Goal: Task Accomplishment & Management: Manage account settings

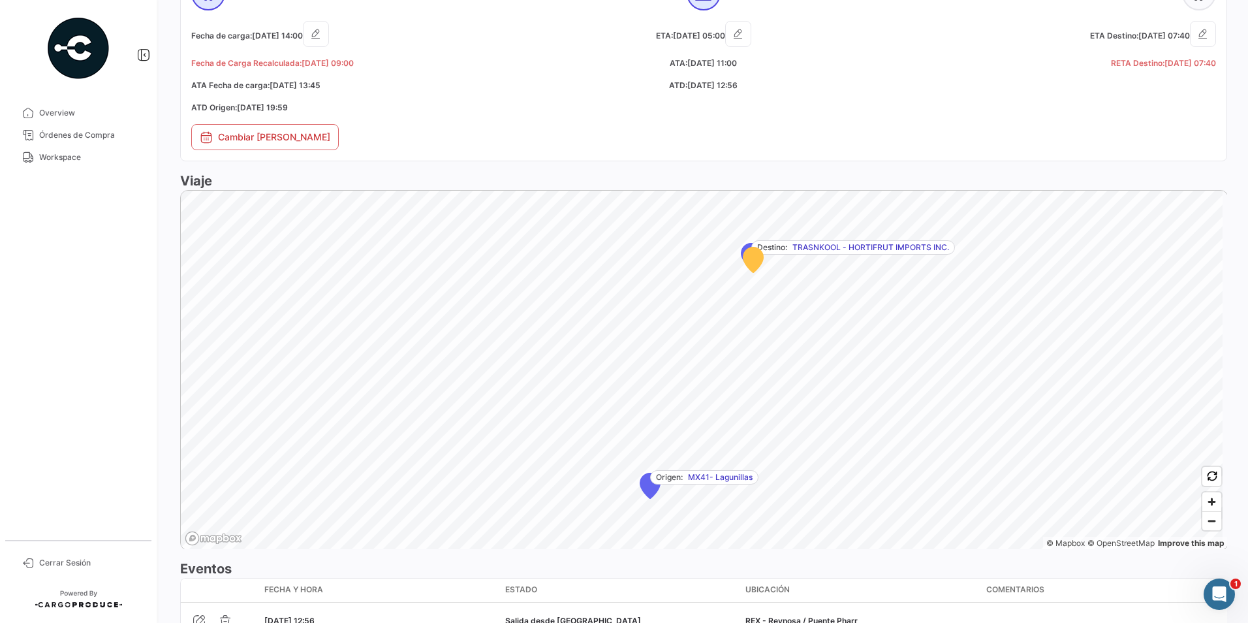
scroll to position [902, 0]
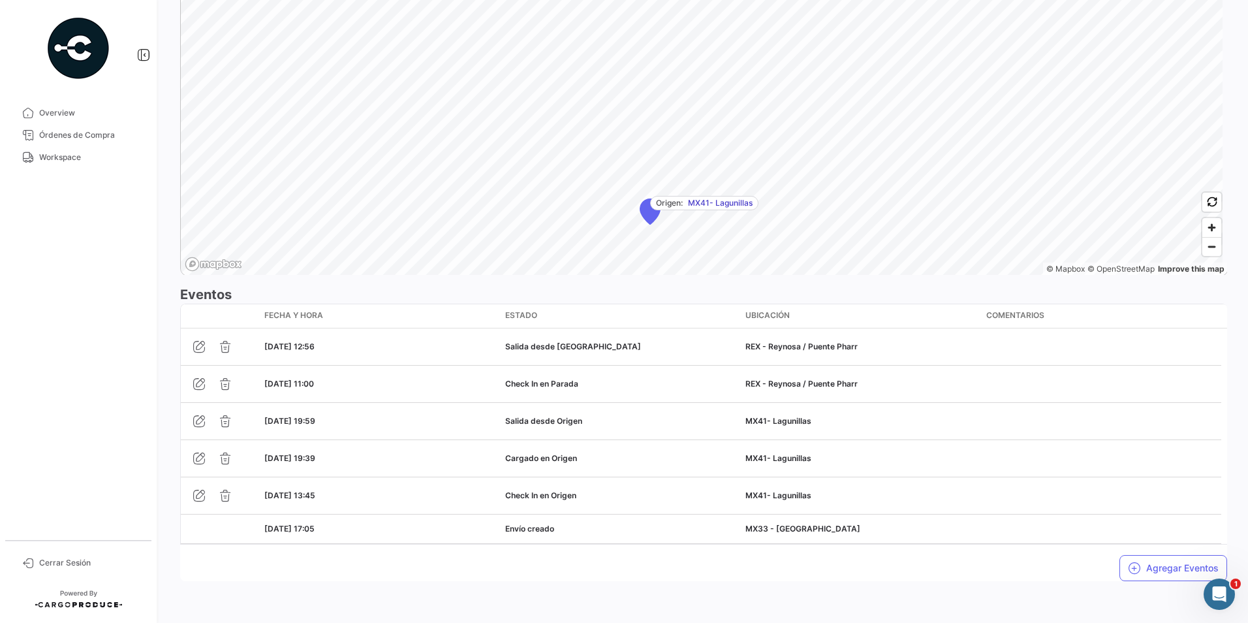
click at [929, 600] on div "¿Qué hay de nuevo? 0 [PERSON_NAME] Terrestre # 2526-T-0546 Volver al listado [P…" at bounding box center [703, 311] width 1088 height 623
click at [1163, 572] on button "Agregar Eventos" at bounding box center [1173, 568] width 108 height 26
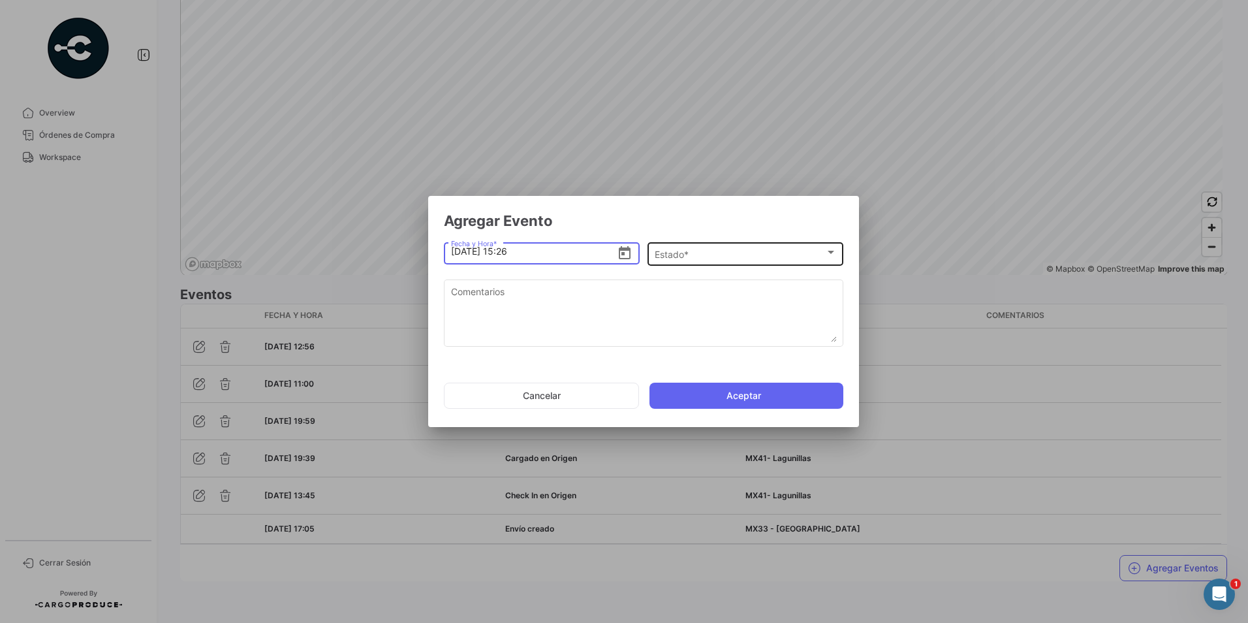
click at [731, 254] on div "Estado *" at bounding box center [739, 254] width 170 height 11
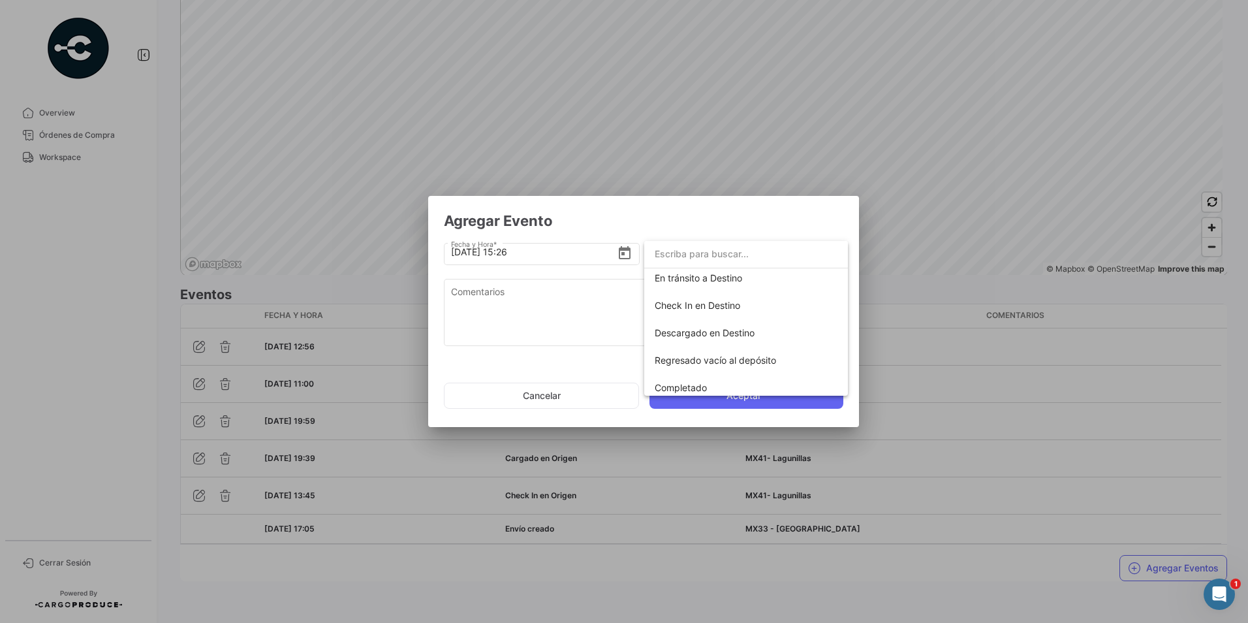
scroll to position [229, 0]
click at [722, 277] on span "En tránsito a Destino" at bounding box center [697, 271] width 87 height 11
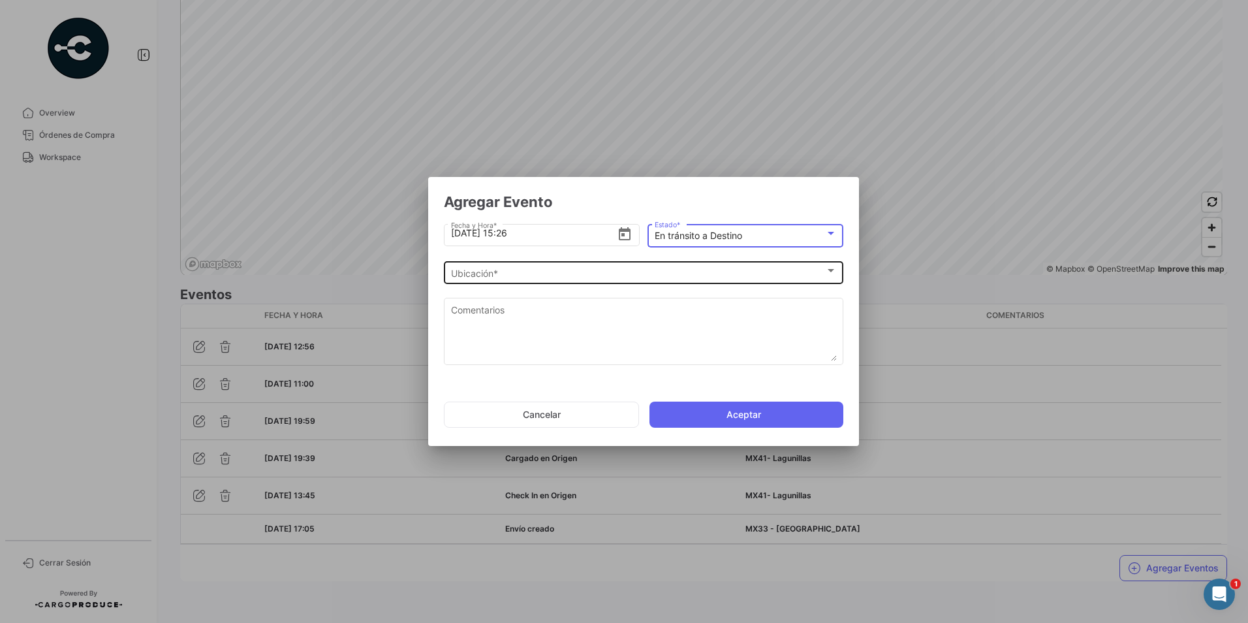
click at [585, 273] on div "Ubicación *" at bounding box center [638, 273] width 374 height 11
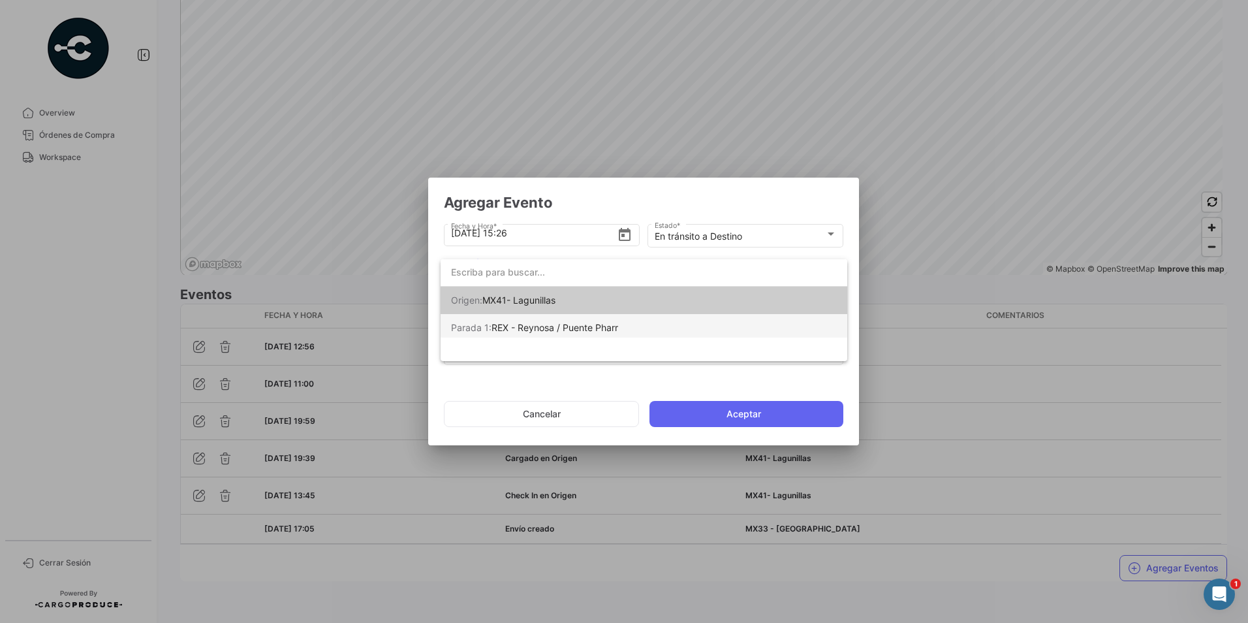
click at [530, 325] on span "REX - Reynosa / Puente Pharr" at bounding box center [554, 327] width 127 height 11
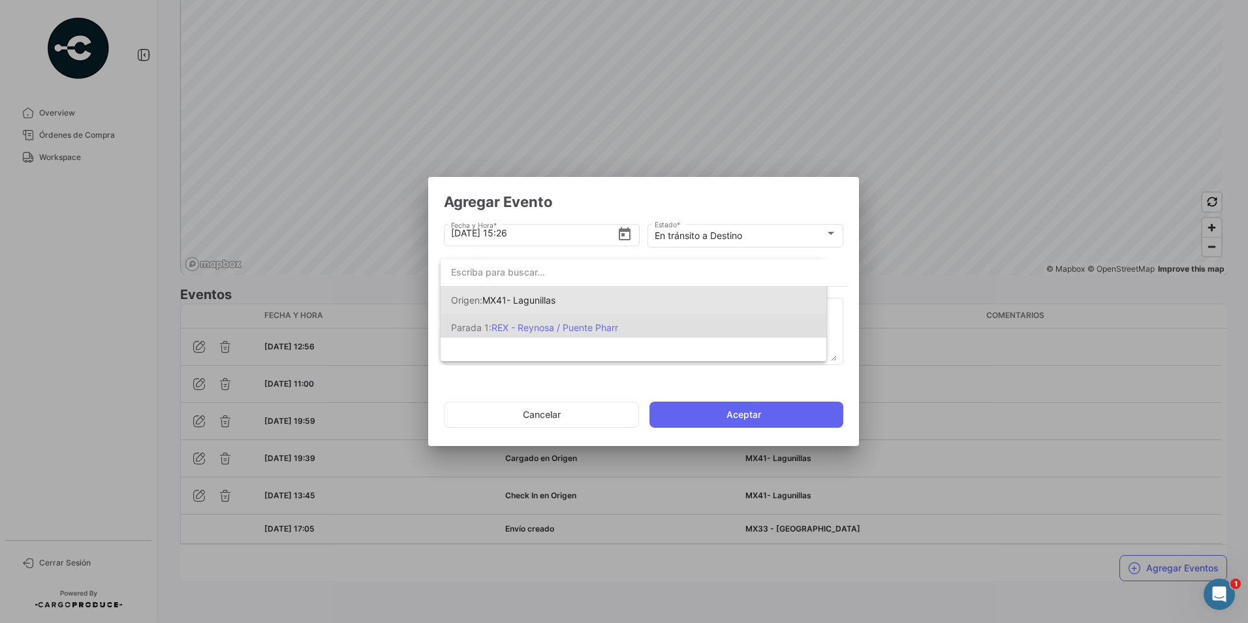
scroll to position [0, 0]
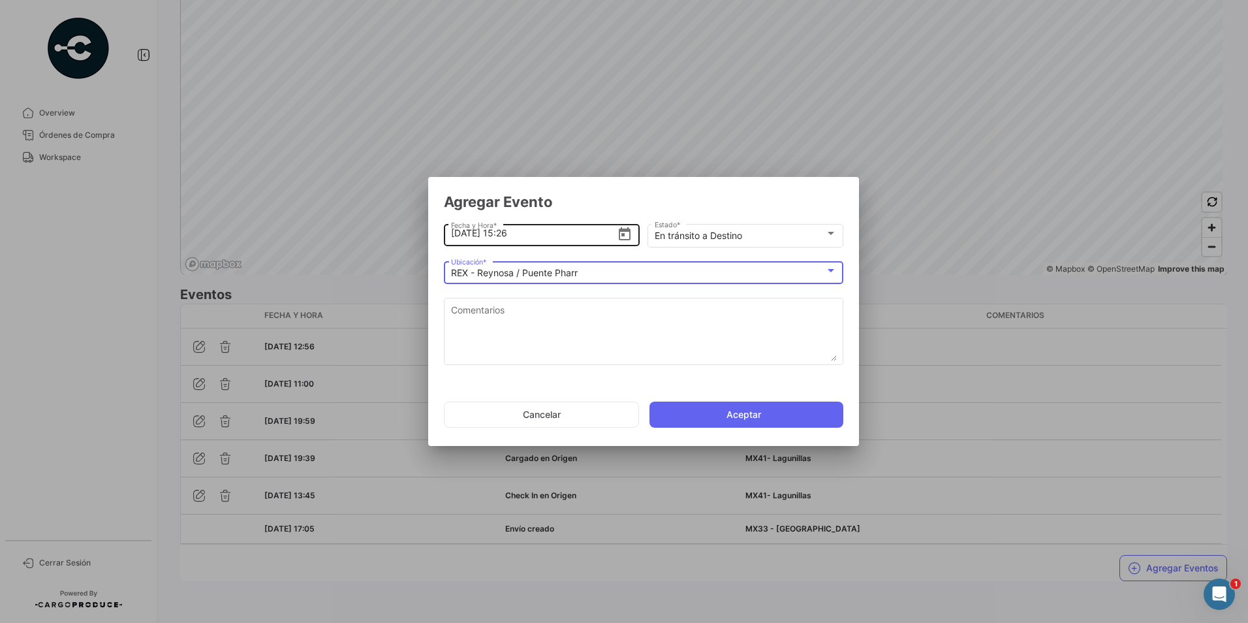
click at [624, 238] on icon "Open calendar" at bounding box center [625, 234] width 16 height 16
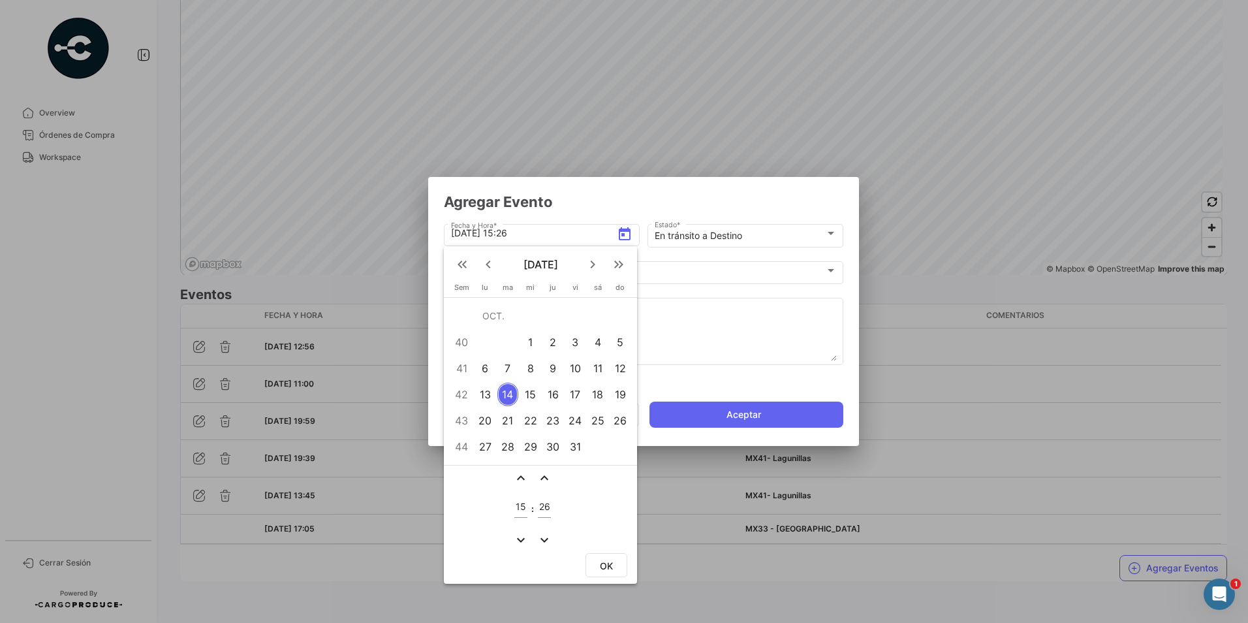
click at [521, 508] on input "15" at bounding box center [520, 506] width 13 height 11
type input "14"
click at [550, 502] on input "26" at bounding box center [544, 506] width 13 height 11
click at [542, 508] on input "26" at bounding box center [544, 506] width 13 height 11
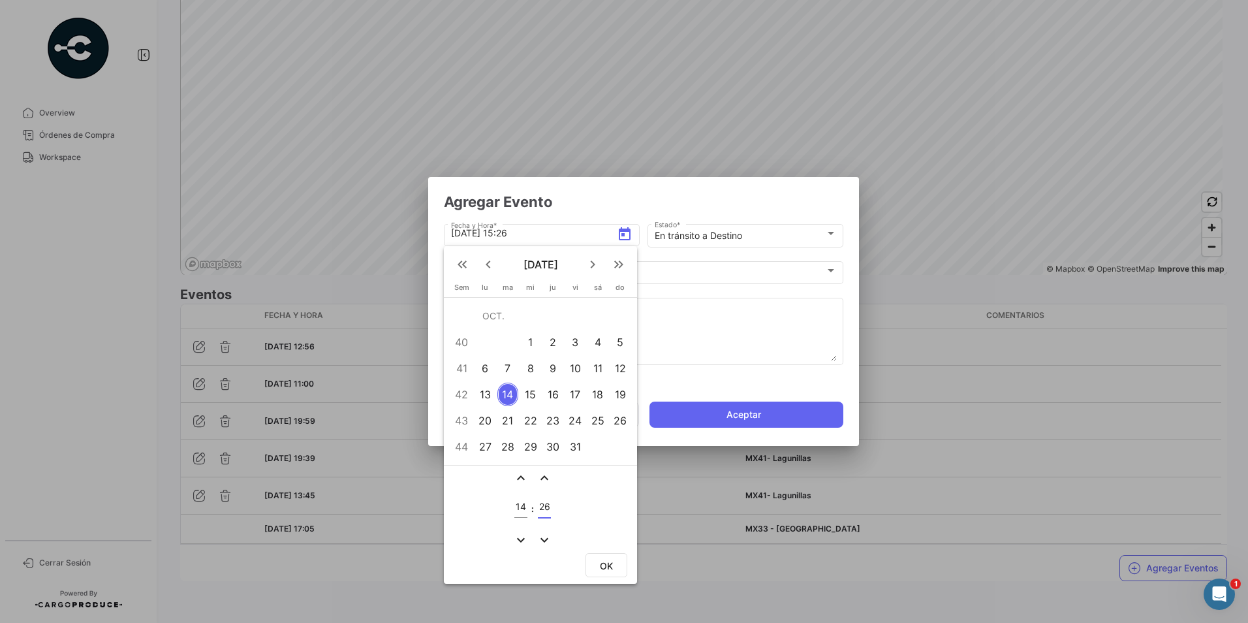
click at [542, 508] on input "26" at bounding box center [544, 506] width 13 height 11
type input "36"
click at [606, 494] on div "expand_less expand_less 14 : 36 expand_more expand_more" at bounding box center [540, 507] width 193 height 85
click at [607, 569] on span "OK" at bounding box center [606, 565] width 13 height 11
type input "[DATE] 14:36"
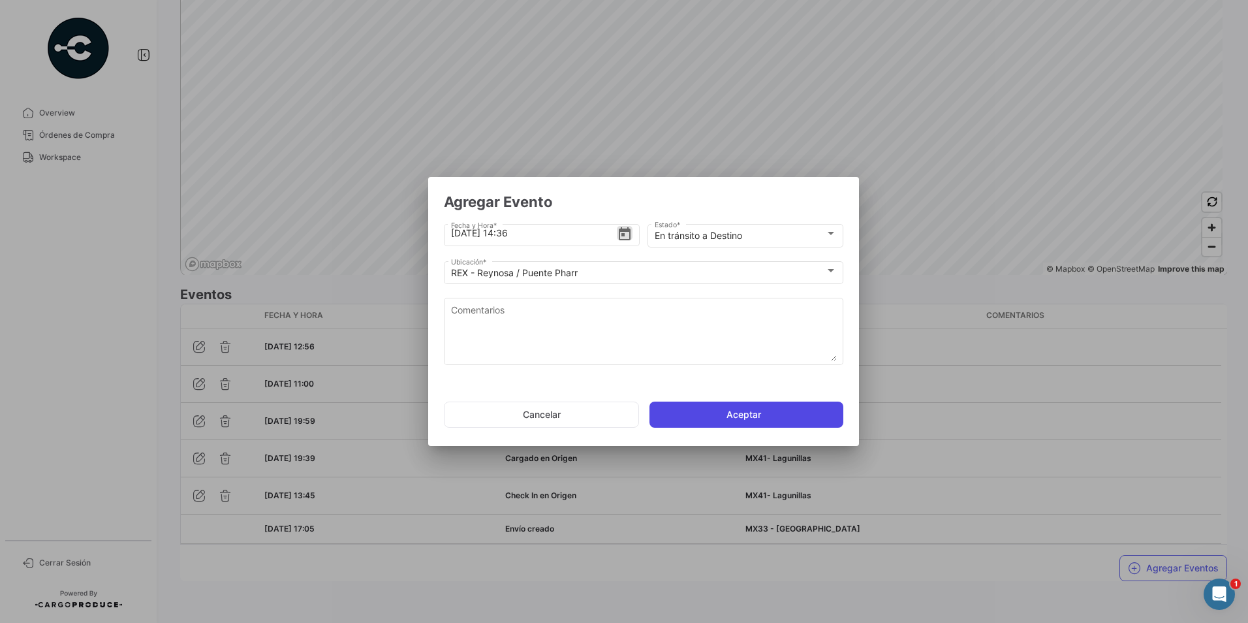
click at [746, 420] on button "Aceptar" at bounding box center [746, 414] width 194 height 26
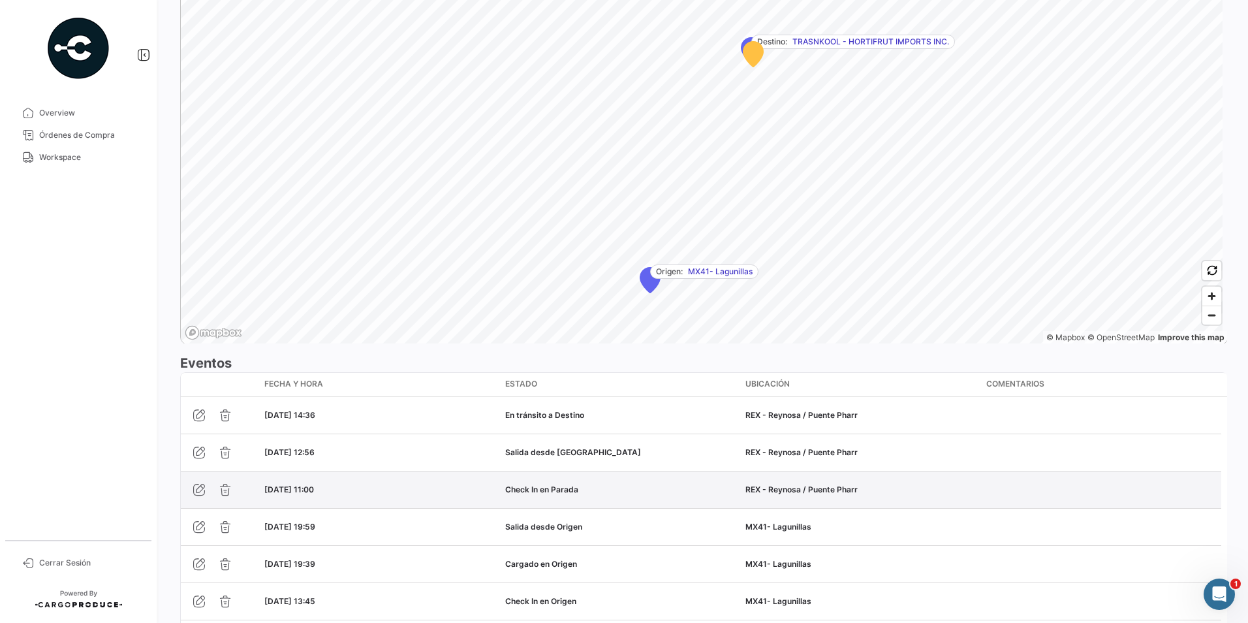
scroll to position [939, 0]
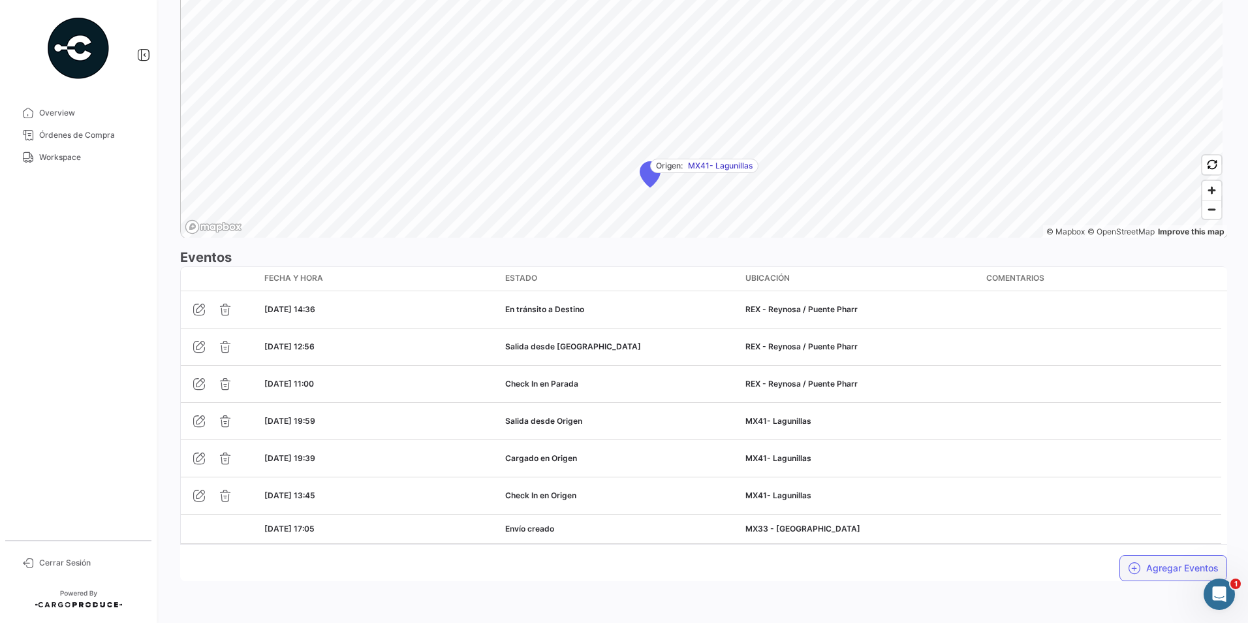
click at [1166, 569] on button "Agregar Eventos" at bounding box center [1173, 568] width 108 height 26
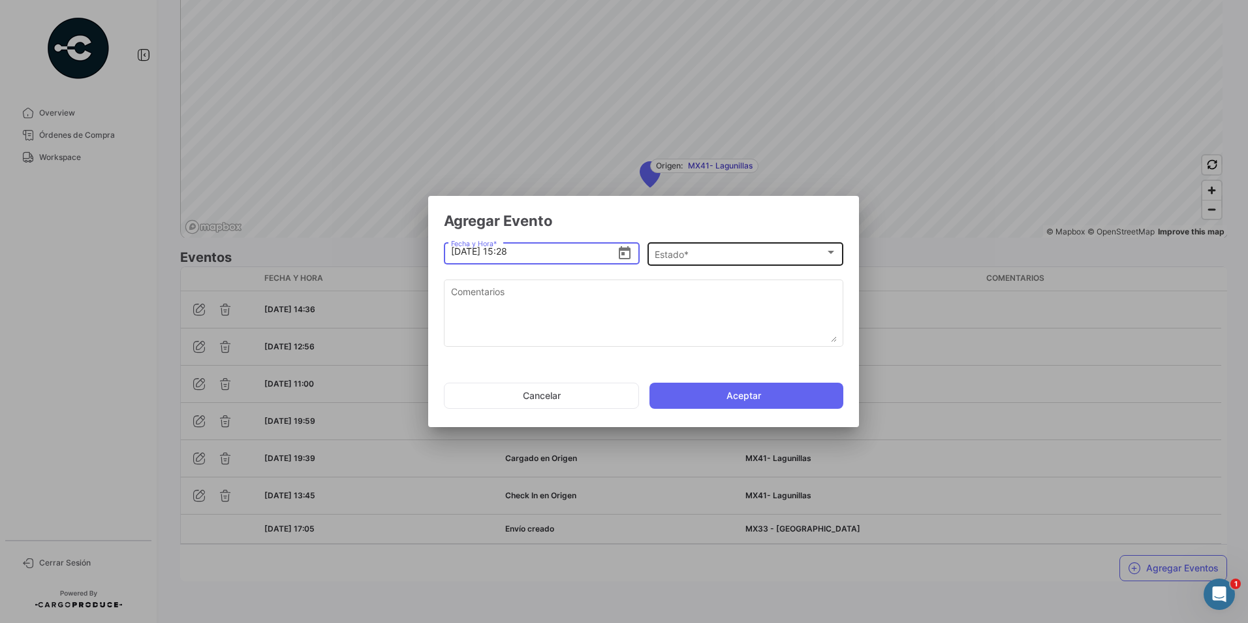
click at [695, 254] on div "Estado *" at bounding box center [739, 254] width 170 height 11
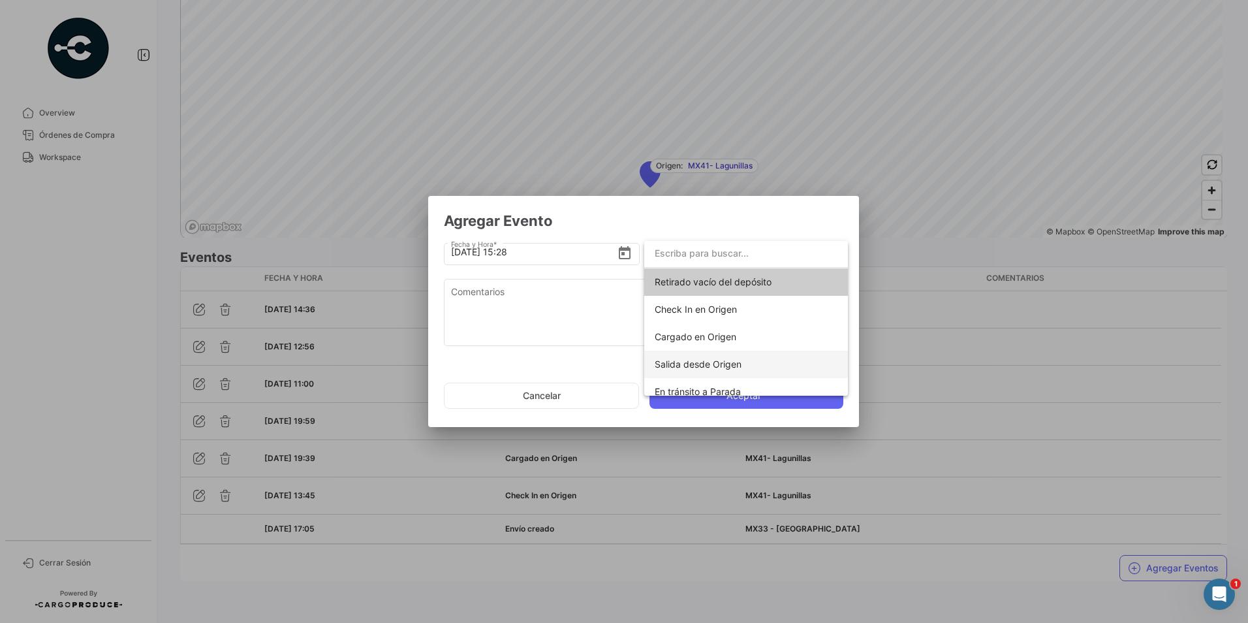
scroll to position [229, 0]
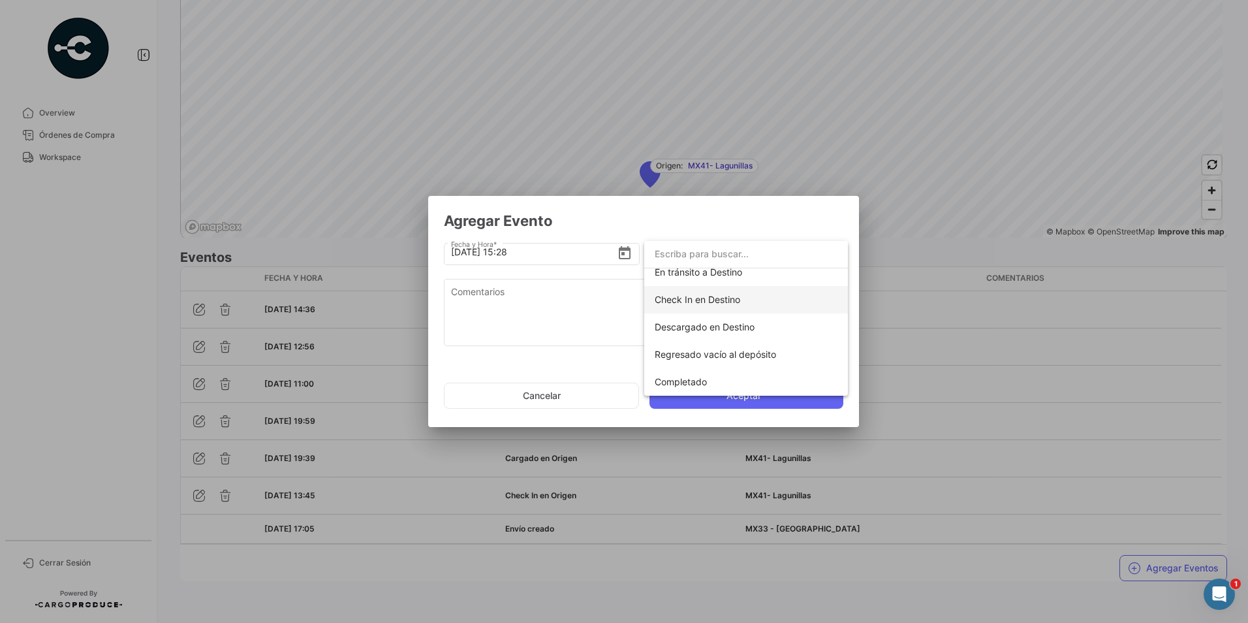
click at [701, 301] on span "Check In en Destino" at bounding box center [696, 299] width 85 height 11
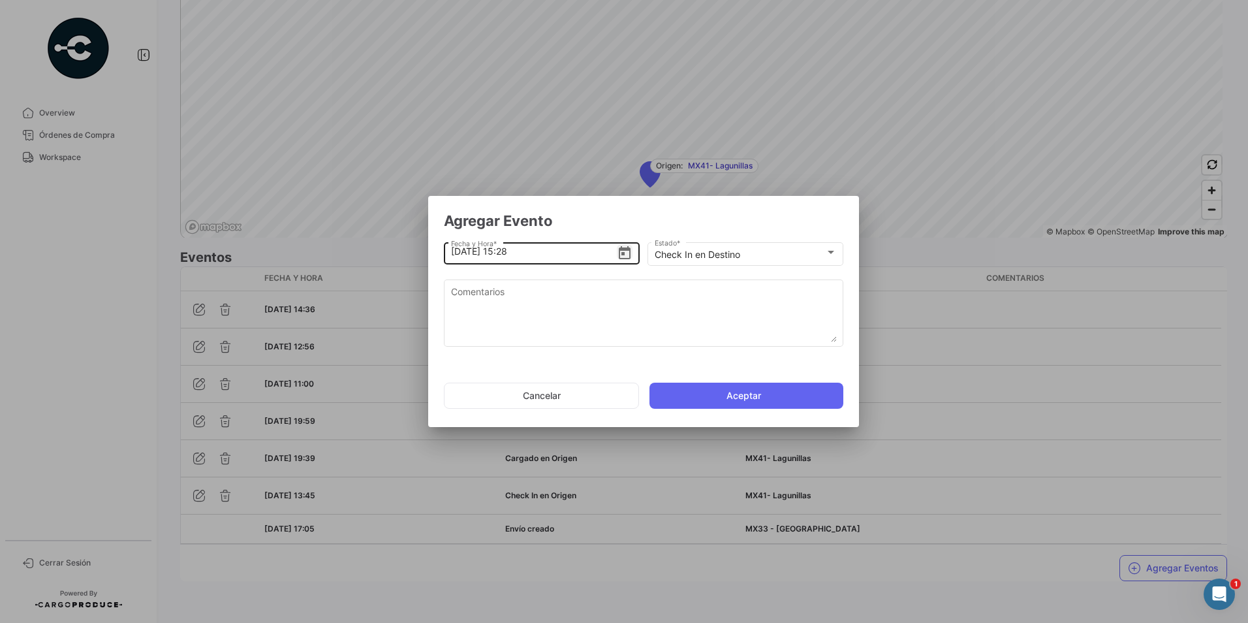
click at [626, 253] on icon "Open calendar" at bounding box center [625, 253] width 16 height 16
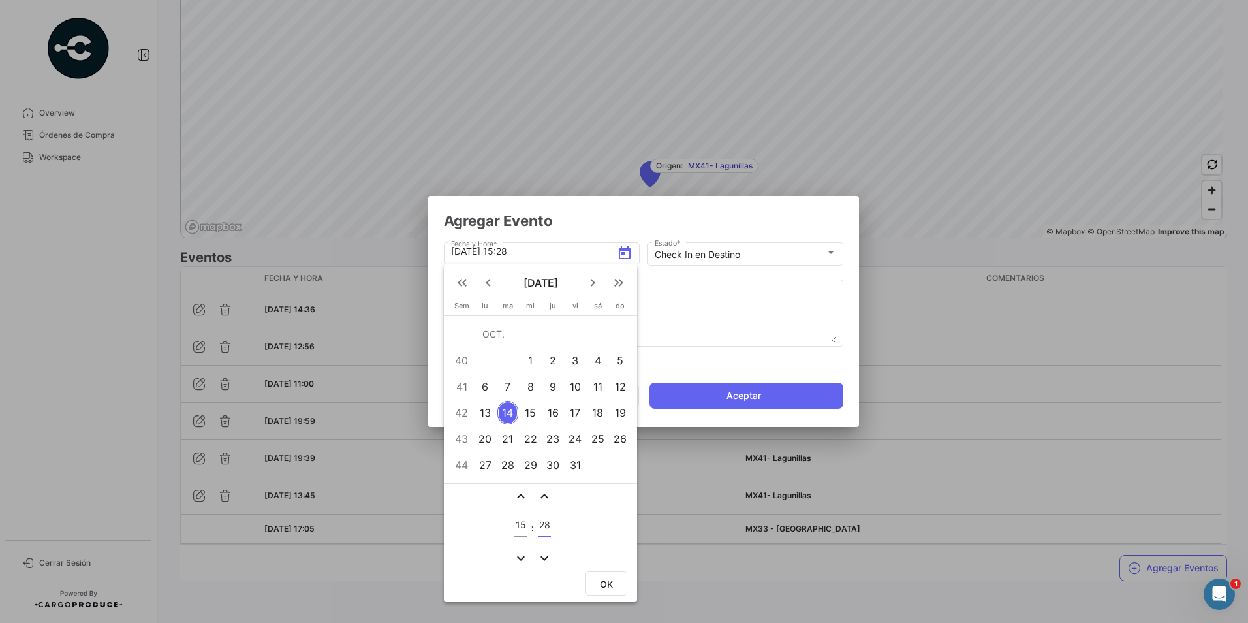
click at [546, 527] on input "28" at bounding box center [544, 524] width 13 height 11
type input "10"
click at [606, 589] on span "OK" at bounding box center [606, 583] width 13 height 11
type input "[DATE] 15:10"
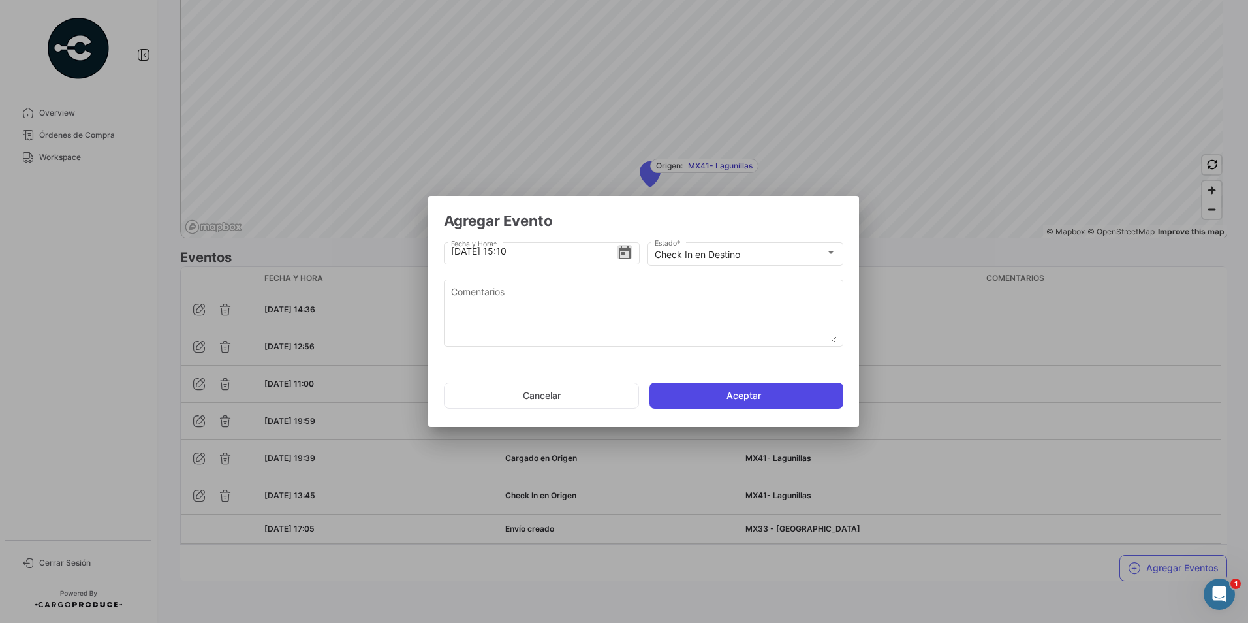
click at [765, 397] on button "Aceptar" at bounding box center [746, 395] width 194 height 26
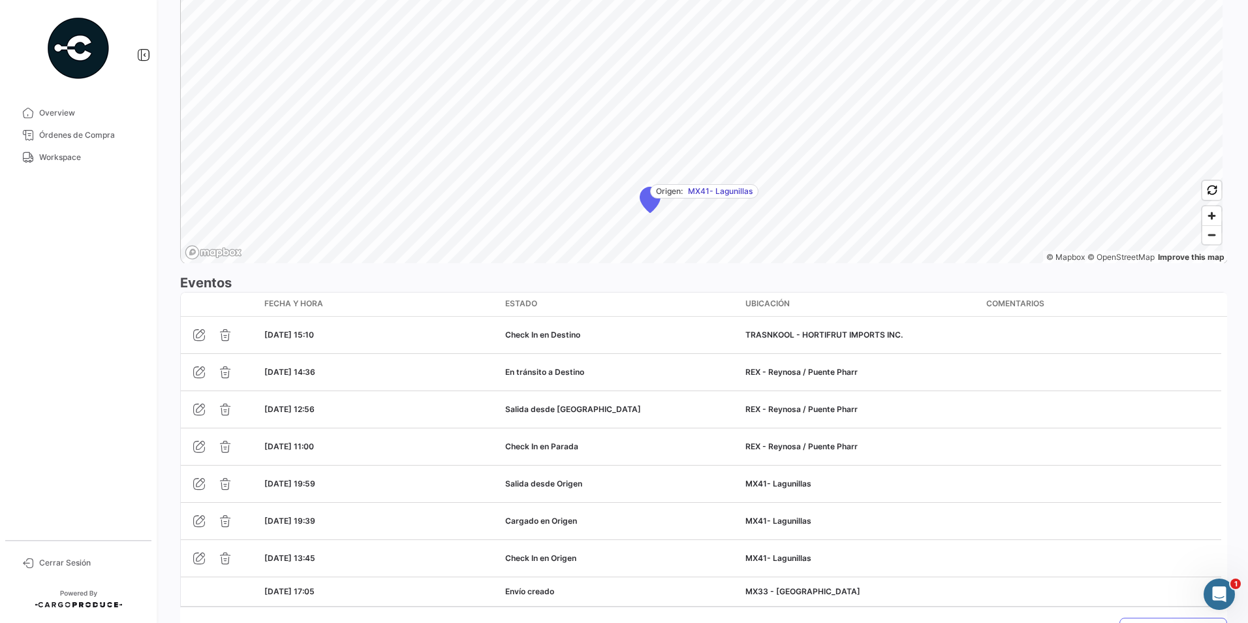
scroll to position [976, 0]
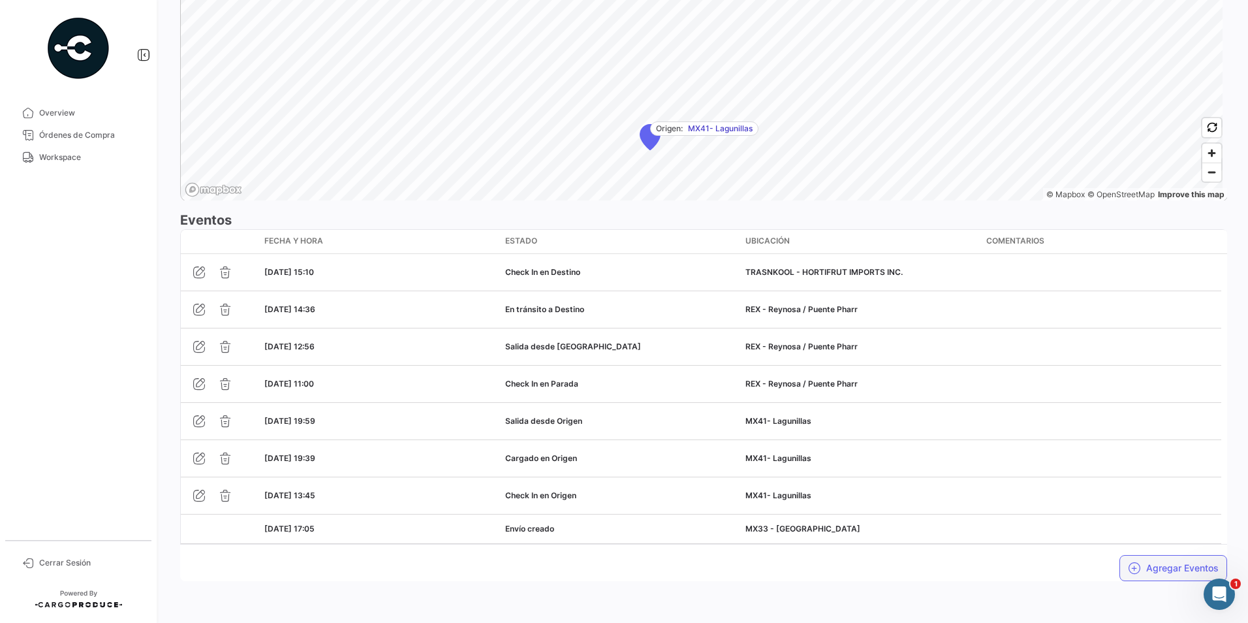
click at [1164, 568] on button "Agregar Eventos" at bounding box center [1173, 568] width 108 height 26
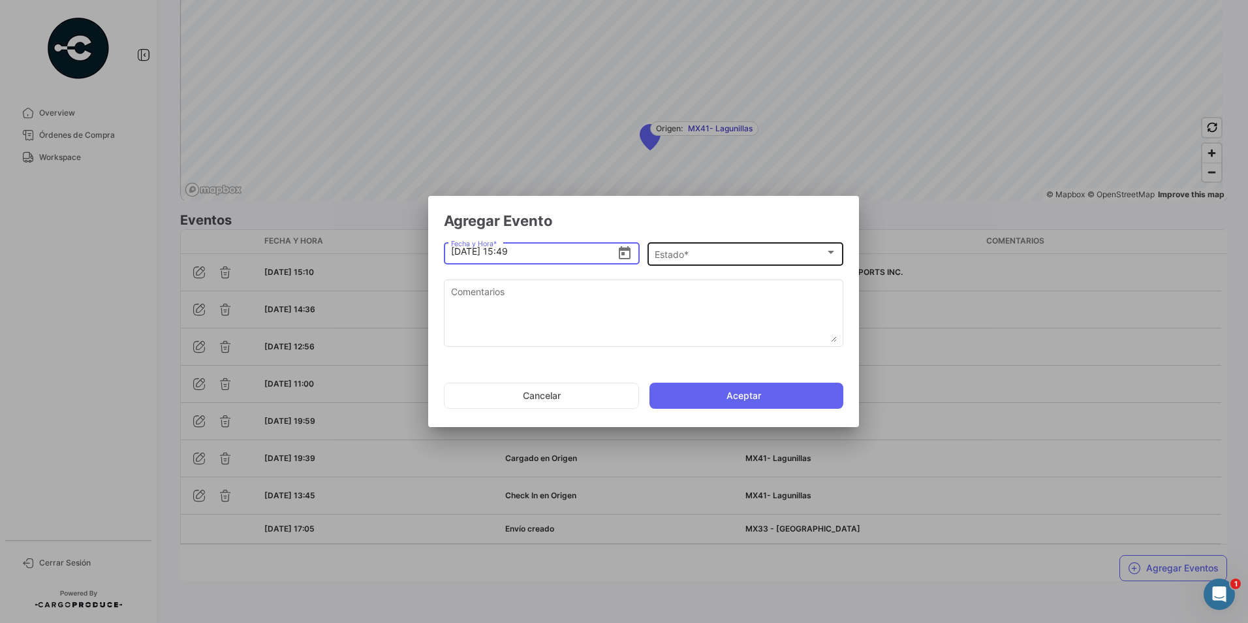
click at [751, 251] on div "Estado *" at bounding box center [739, 254] width 170 height 11
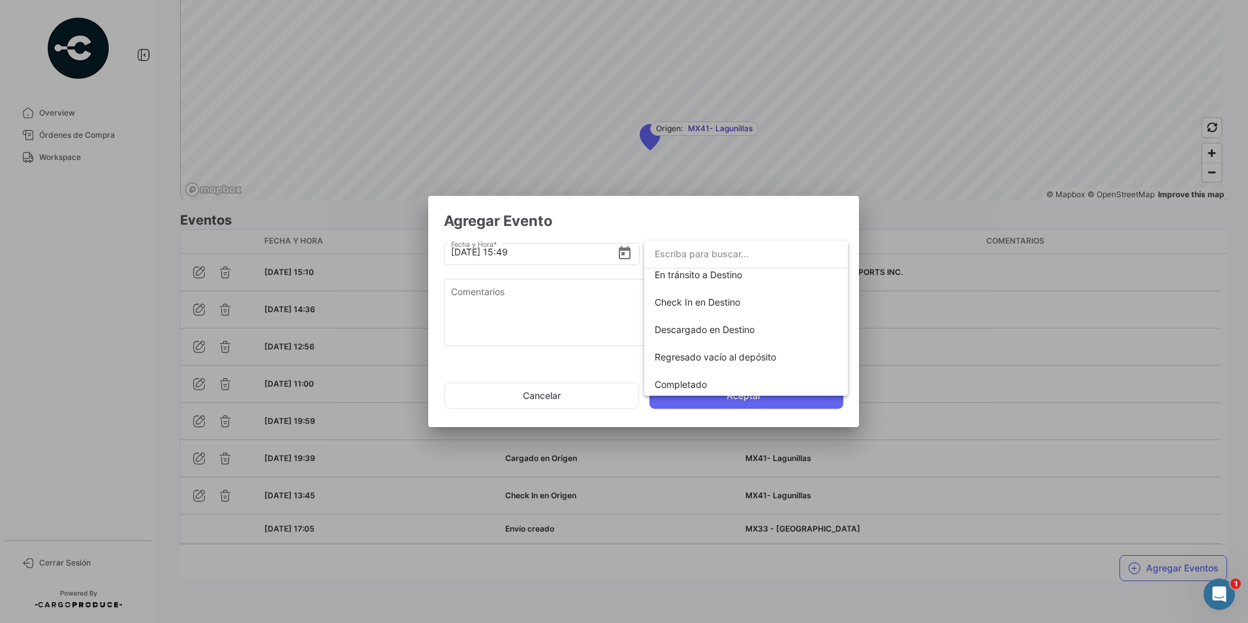
scroll to position [229, 0]
click at [723, 326] on span "Descargado en Destino" at bounding box center [704, 326] width 100 height 11
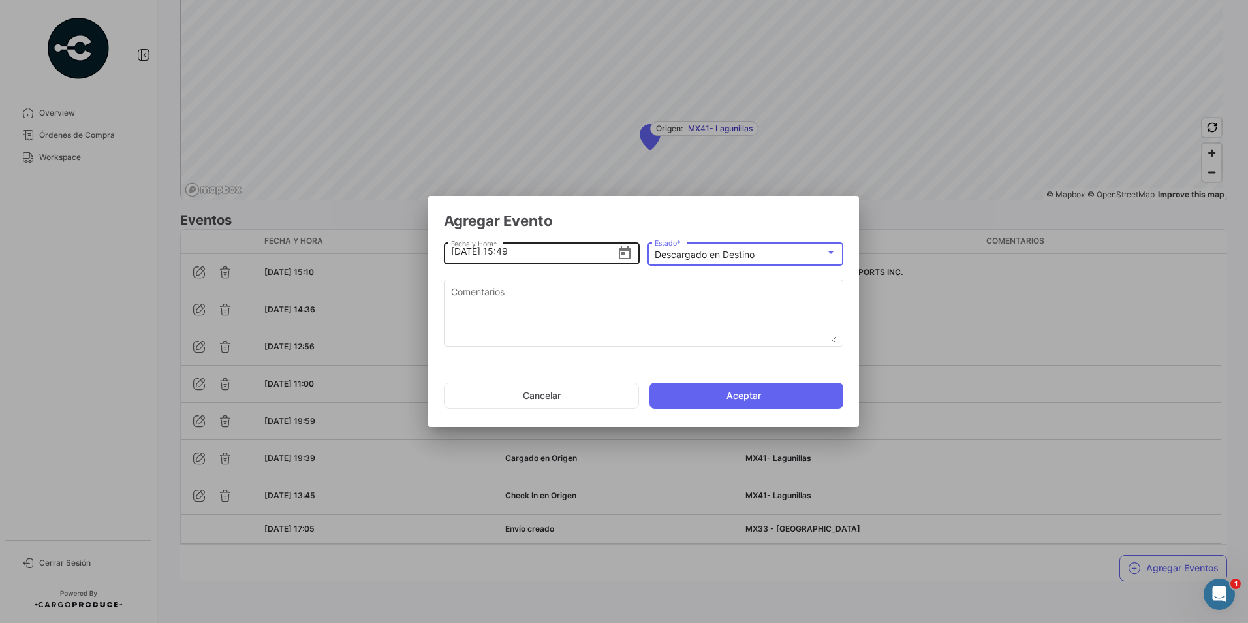
click at [622, 257] on icon "Open calendar" at bounding box center [625, 253] width 16 height 16
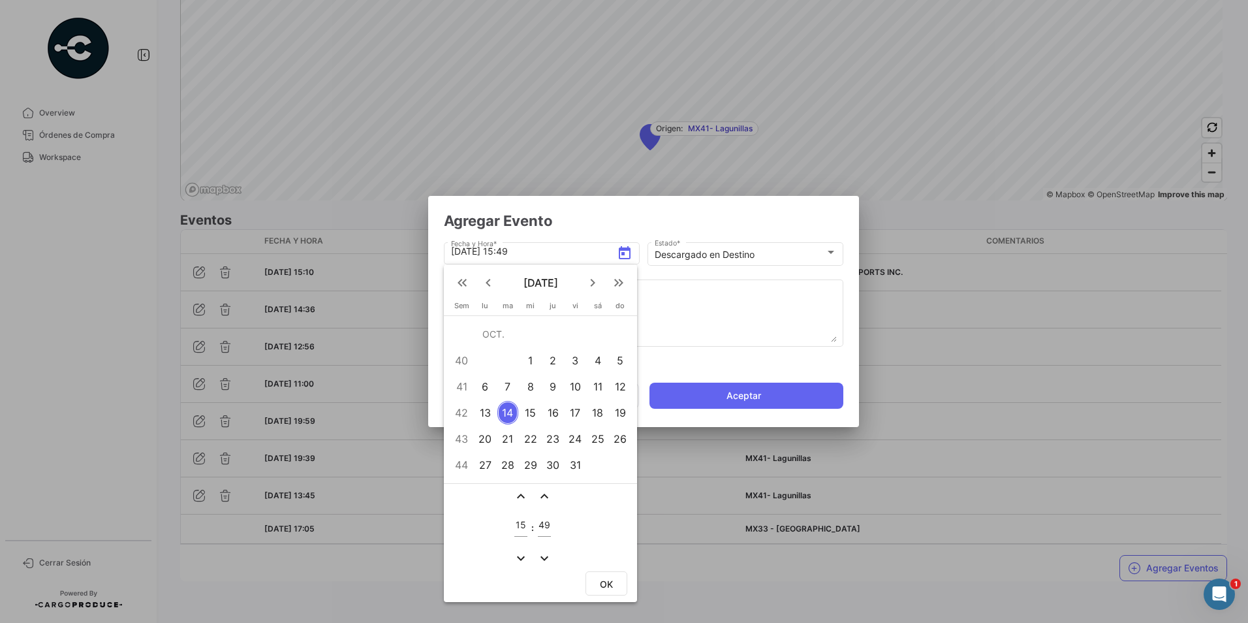
click at [546, 253] on div at bounding box center [624, 311] width 1248 height 623
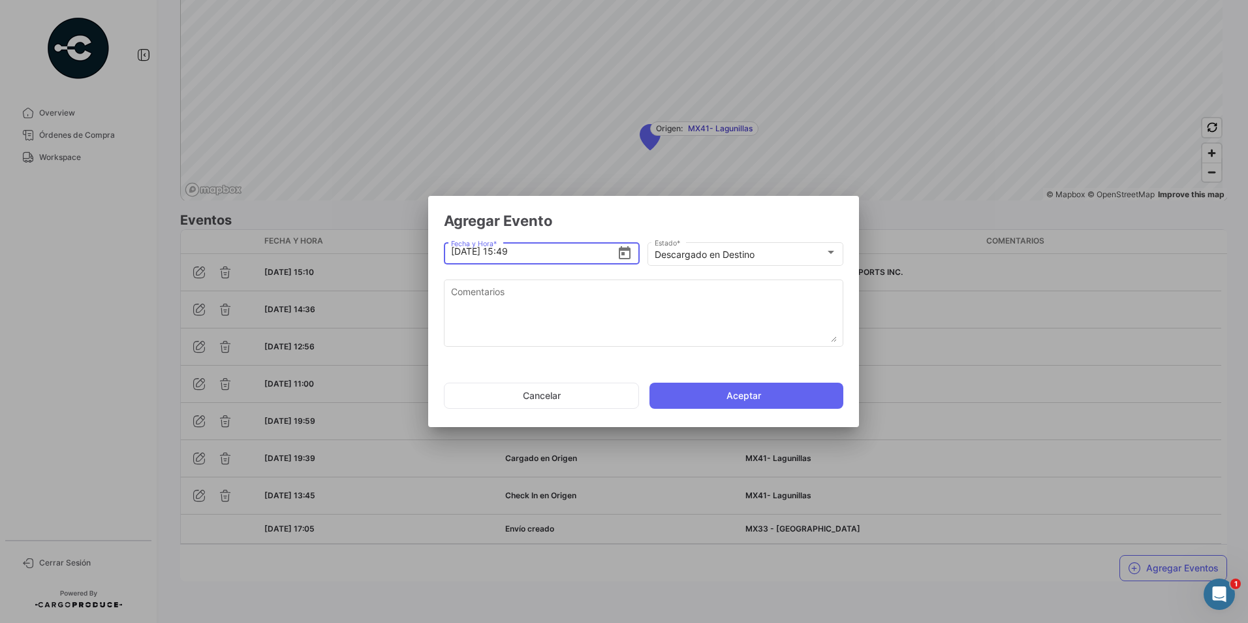
click at [546, 253] on input "[DATE] 15:49" at bounding box center [534, 251] width 166 height 46
type input "[DATE] 15:45"
click at [761, 403] on button "Aceptar" at bounding box center [746, 395] width 194 height 26
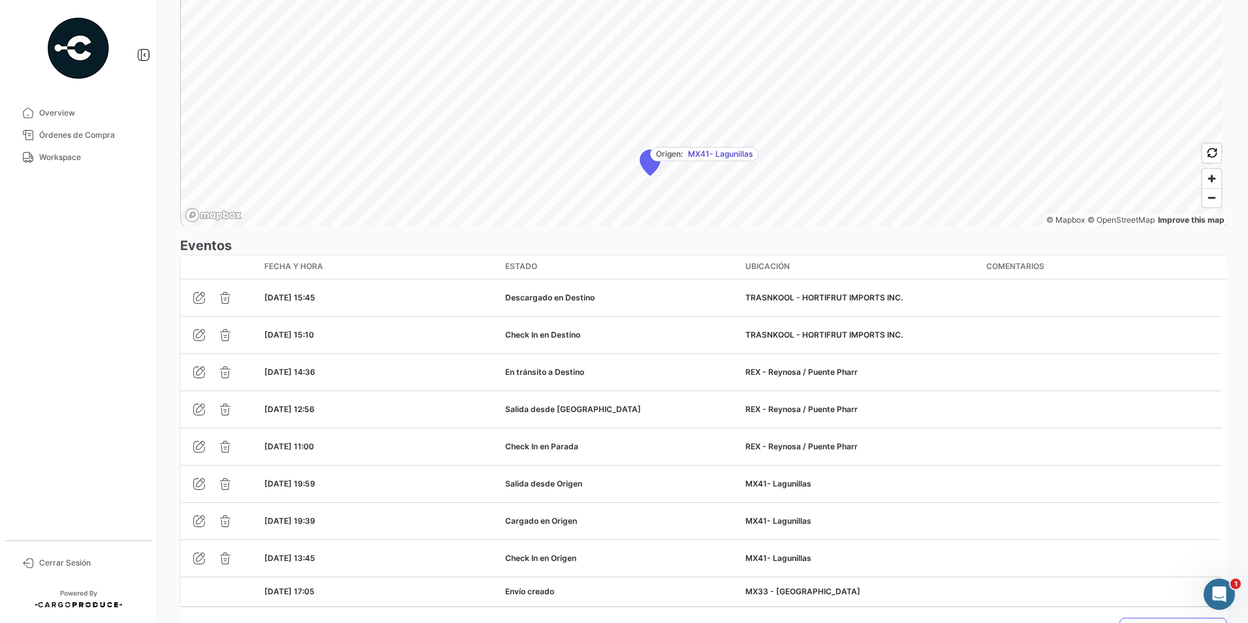
scroll to position [1013, 0]
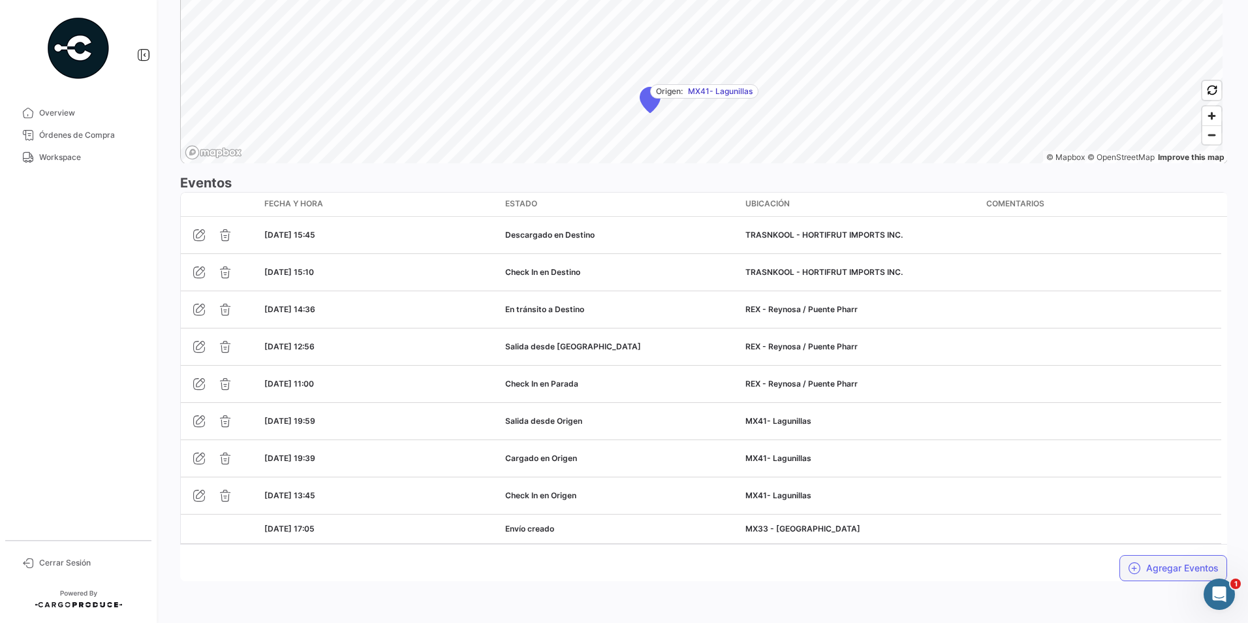
click at [1175, 574] on button "Agregar Eventos" at bounding box center [1173, 568] width 108 height 26
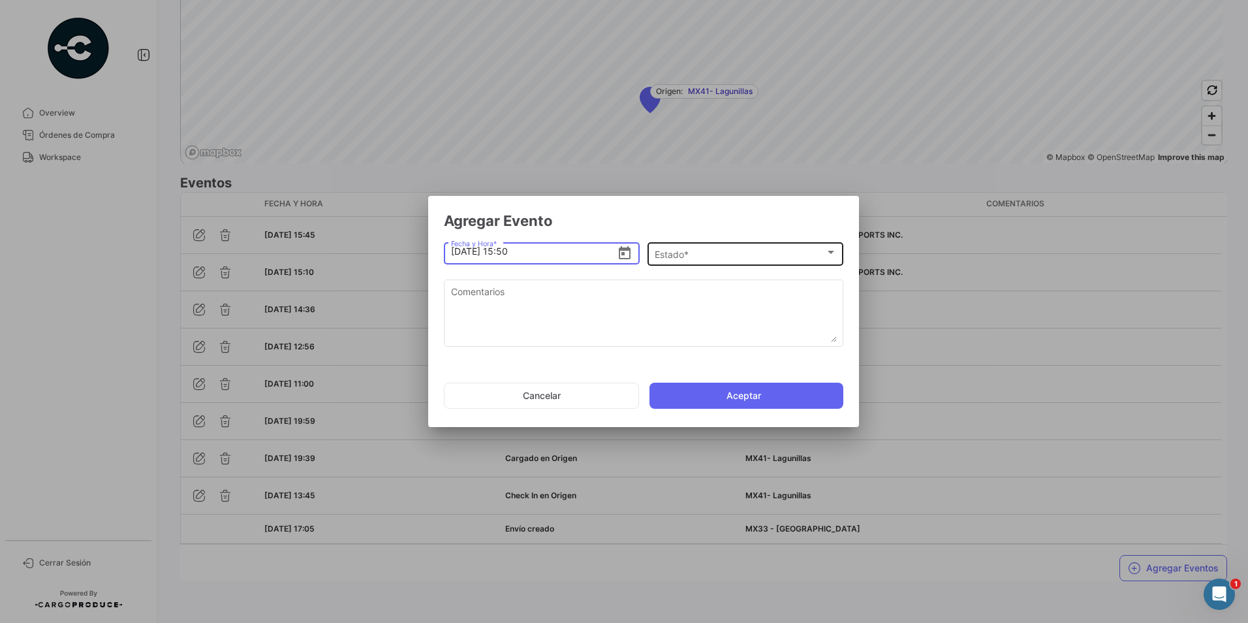
click at [716, 260] on div "Estado *" at bounding box center [739, 254] width 170 height 11
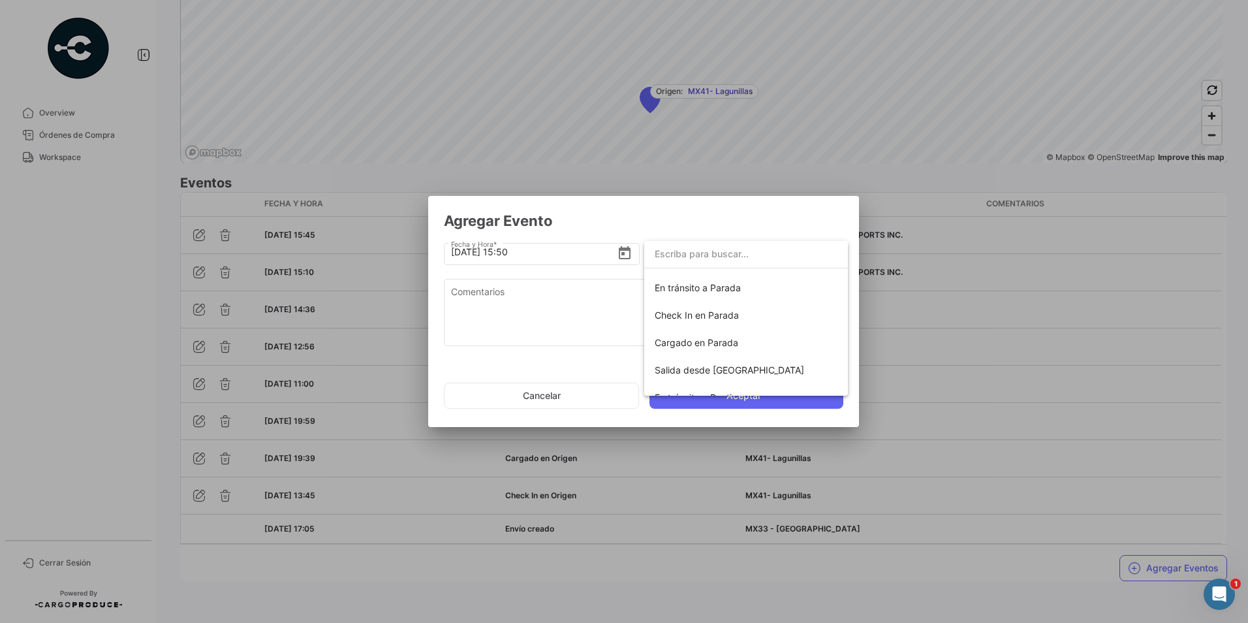
scroll to position [229, 0]
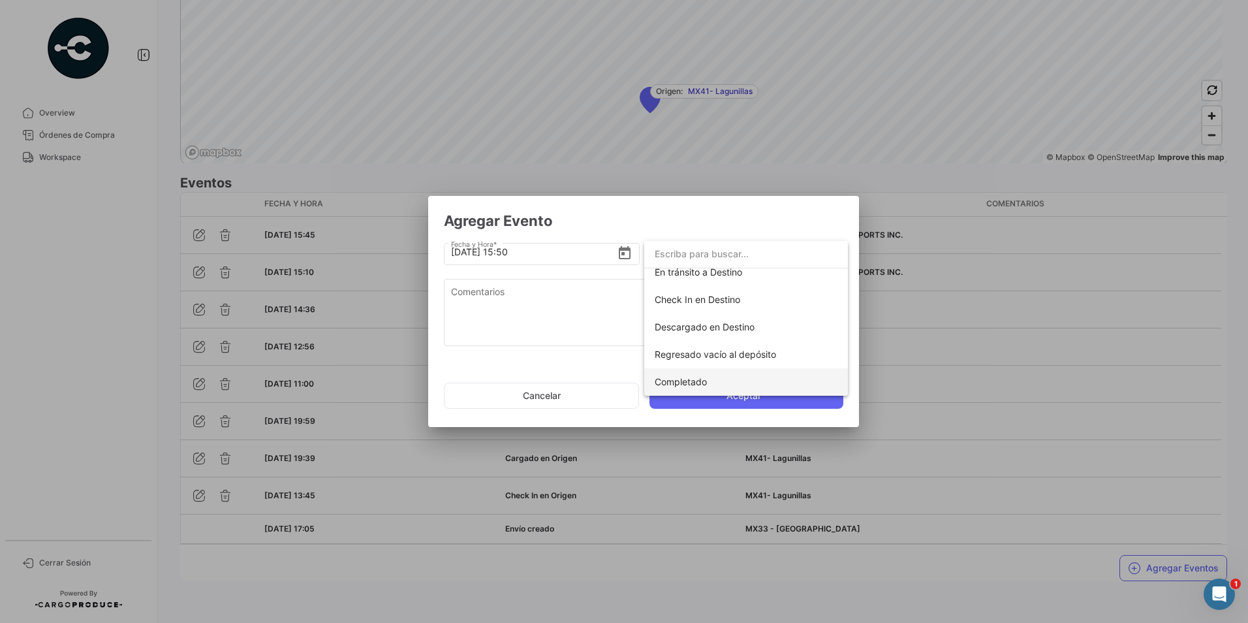
click at [684, 382] on span "Completado" at bounding box center [680, 381] width 52 height 11
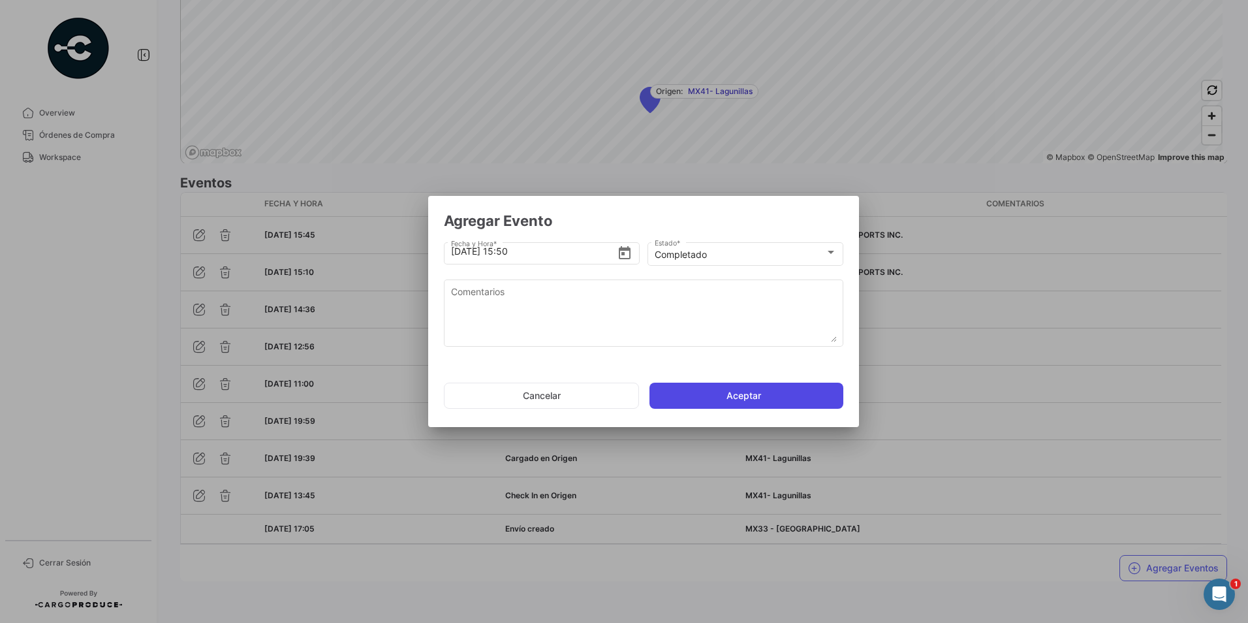
click at [733, 393] on button "Aceptar" at bounding box center [746, 395] width 194 height 26
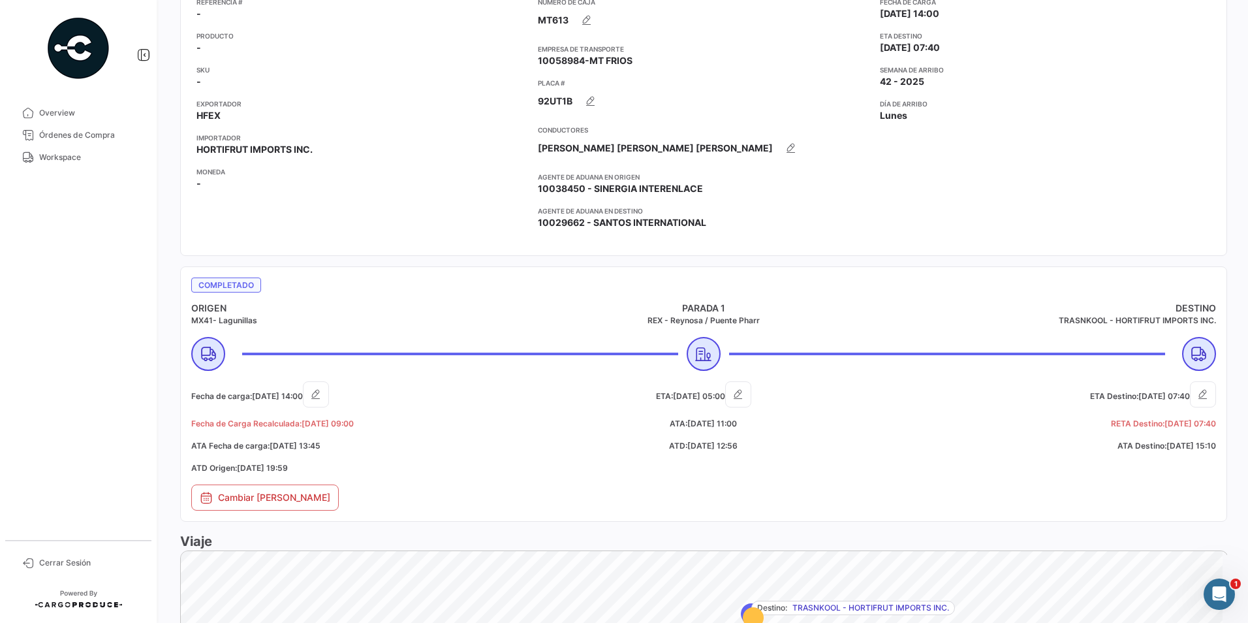
scroll to position [0, 0]
